Goal: Information Seeking & Learning: Learn about a topic

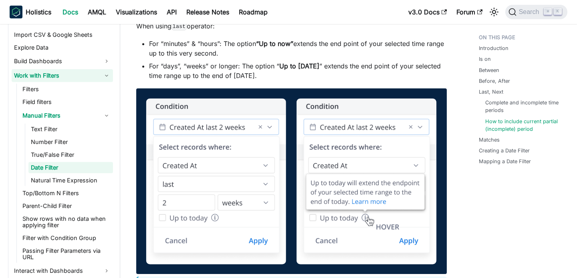
scroll to position [219, 0]
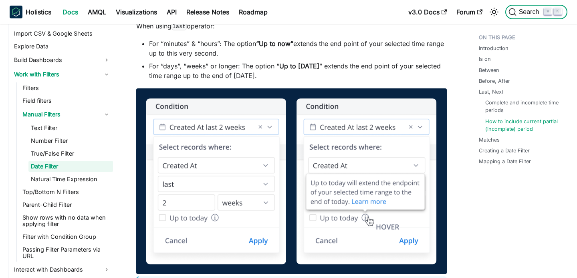
click at [519, 12] on span "Search" at bounding box center [530, 11] width 28 height 7
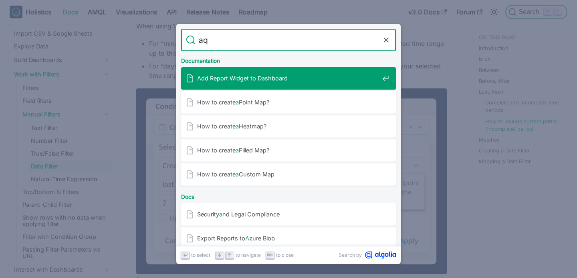
type input "aql"
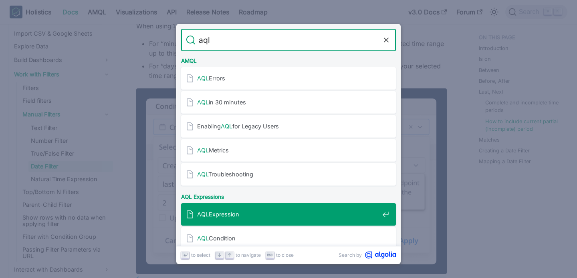
click at [241, 218] on span "AQL Expression" at bounding box center [288, 215] width 182 height 8
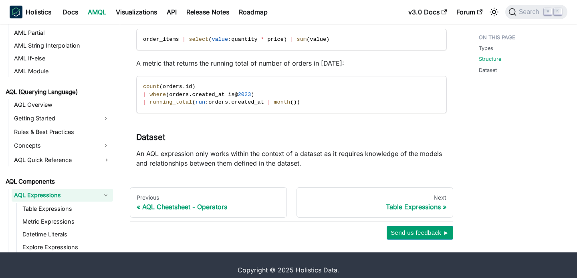
scroll to position [239, 0]
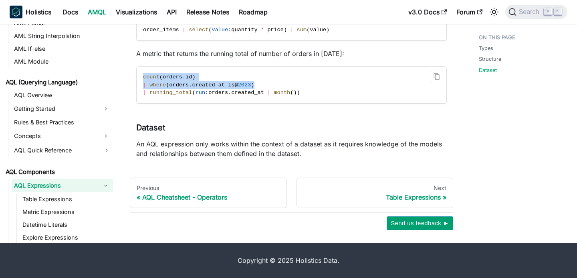
drag, startPoint x: 261, startPoint y: 84, endPoint x: 142, endPoint y: 78, distance: 119.1
click at [142, 78] on code "count ( orders . id ) | where ( orders . created_at is @ 2023 ) | running_total…" at bounding box center [292, 85] width 310 height 36
copy code "count ( orders . id ) | where ( orders . created_at is @ 2023 )"
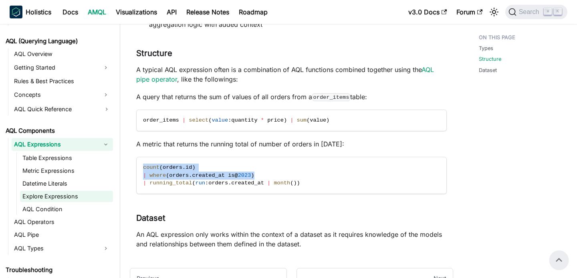
scroll to position [344, 0]
click at [61, 183] on link "Datetime Literals" at bounding box center [66, 183] width 93 height 11
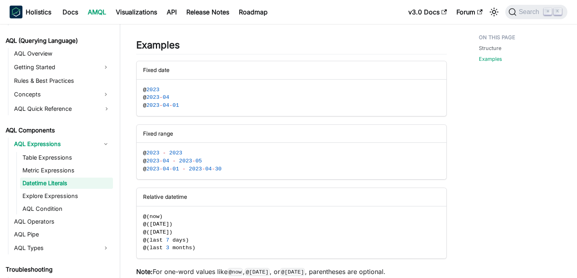
scroll to position [204, 0]
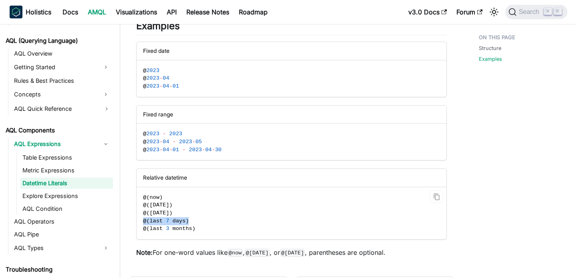
drag, startPoint x: 191, startPoint y: 221, endPoint x: 140, endPoint y: 221, distance: 50.9
click at [140, 221] on code "@ ( now ) @ ( [DATE] ) @ ( [DATE] ) @ ( last 7 days ) @ ( last 3 months )" at bounding box center [292, 213] width 310 height 52
copy span "@ ( last 7 days )"
